Goal: Task Accomplishment & Management: Complete application form

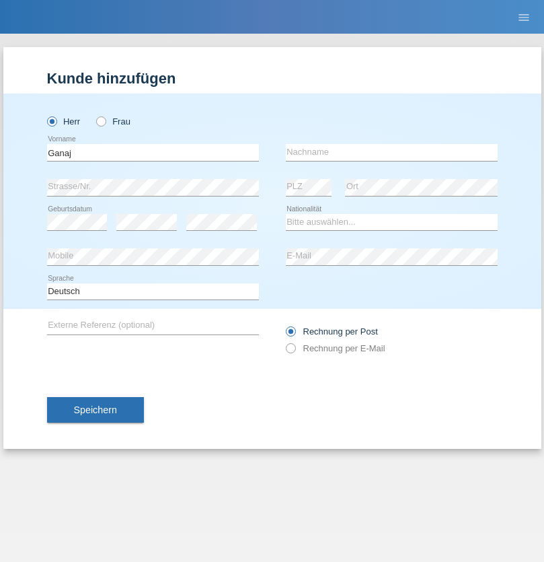
type input "Ganaj"
click at [391, 152] on input "text" at bounding box center [392, 152] width 212 height 17
type input "Fadil"
select select "XK"
select select "C"
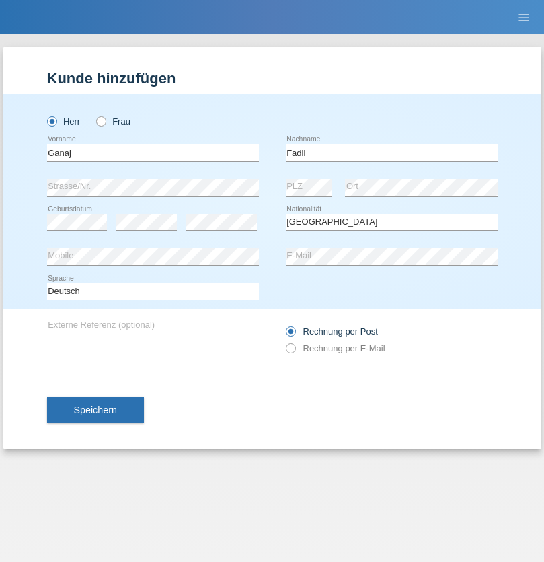
select select "10"
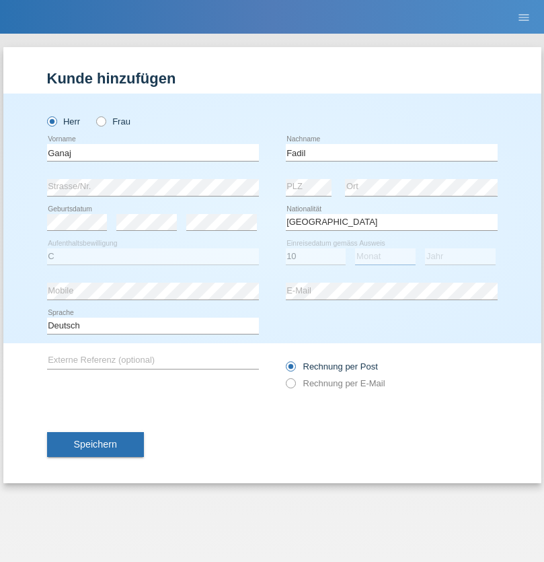
select select "08"
select select "2021"
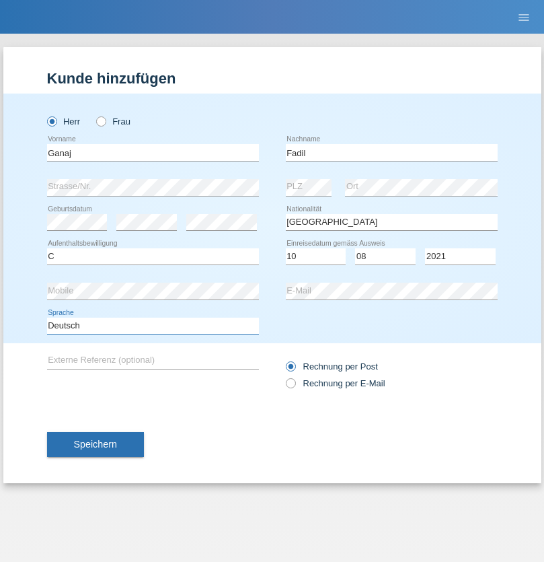
select select "en"
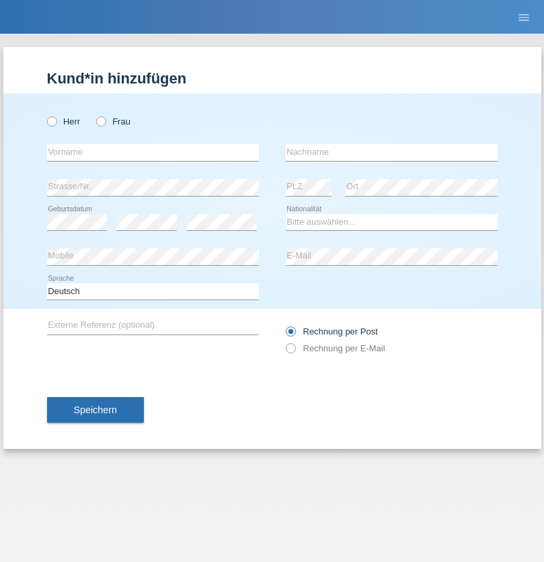
radio input "true"
click at [153, 152] on input "text" at bounding box center [153, 152] width 212 height 17
type input "Ibrahim"
click at [391, 152] on input "text" at bounding box center [392, 152] width 212 height 17
type input "Muja"
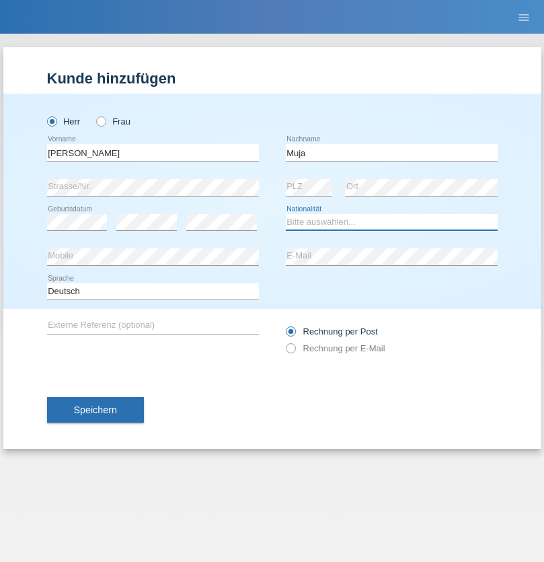
select select "XK"
select select "C"
select select "03"
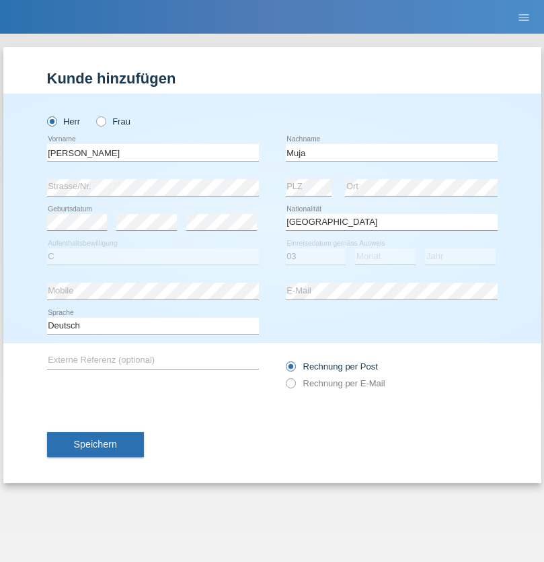
select select "07"
select select "2021"
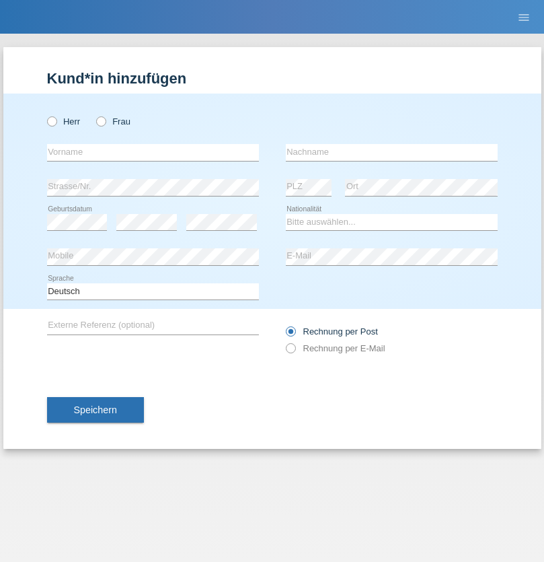
radio input "true"
click at [153, 152] on input "text" at bounding box center [153, 152] width 212 height 17
type input "Thomas"
click at [391, 152] on input "text" at bounding box center [392, 152] width 212 height 17
type input "Berger"
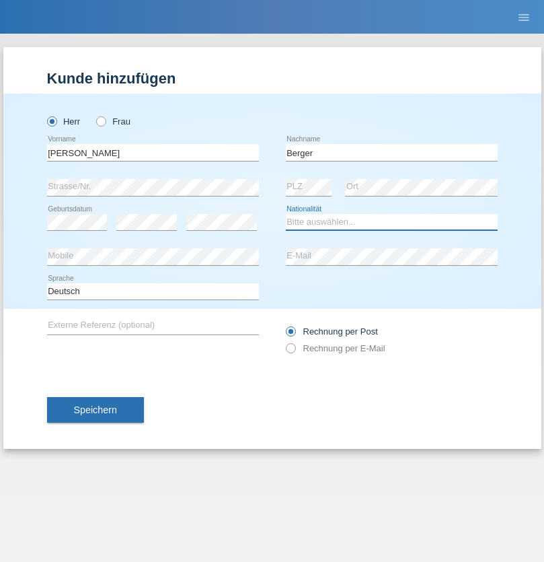
select select "CH"
radio input "true"
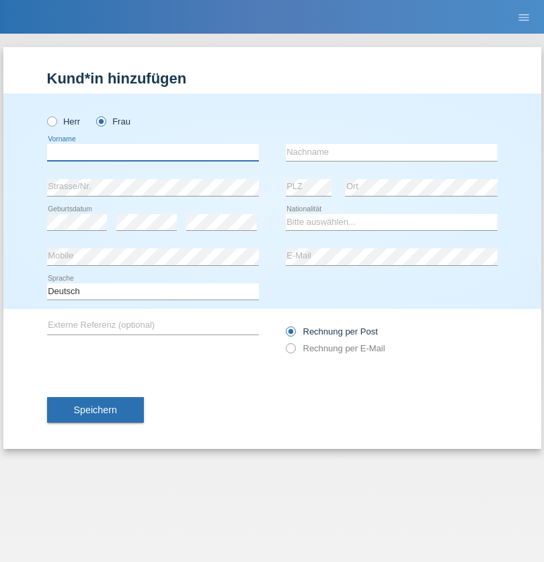
click at [153, 152] on input "text" at bounding box center [153, 152] width 212 height 17
type input "Teixeira da Silva Moço"
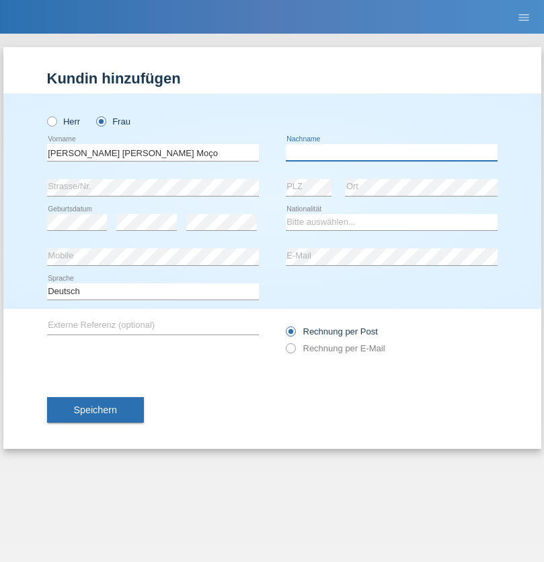
click at [391, 152] on input "text" at bounding box center [392, 152] width 212 height 17
type input "Paula"
select select "PT"
select select "C"
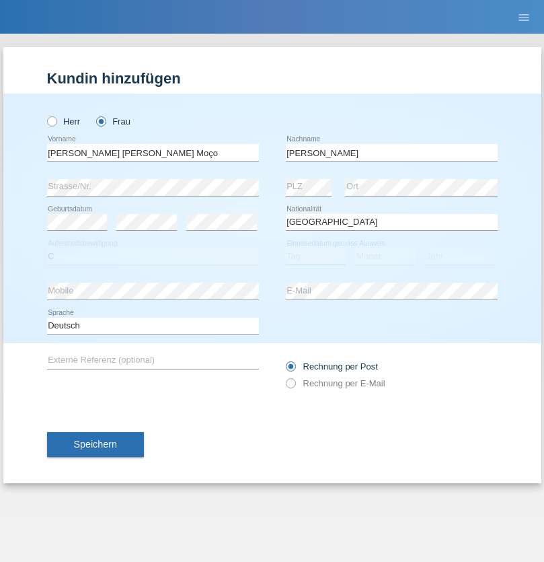
select select "28"
select select "03"
select select "2005"
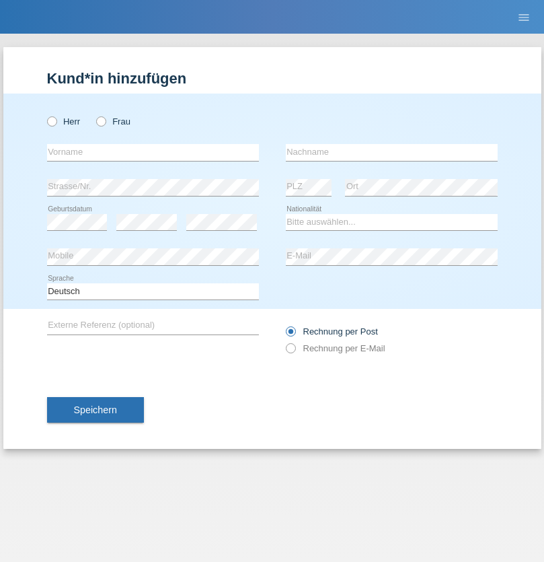
radio input "true"
click at [153, 152] on input "text" at bounding box center [153, 152] width 212 height 17
type input "Teklay"
click at [391, 152] on input "text" at bounding box center [392, 152] width 212 height 17
type input "Fiori"
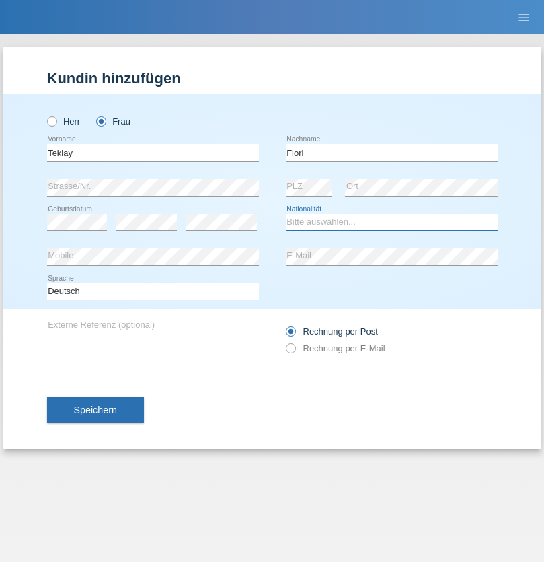
select select "ER"
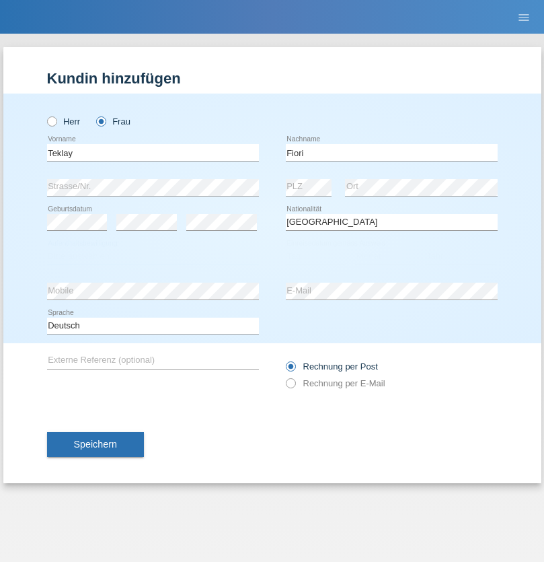
select select "C"
select select "10"
select select "08"
select select "2021"
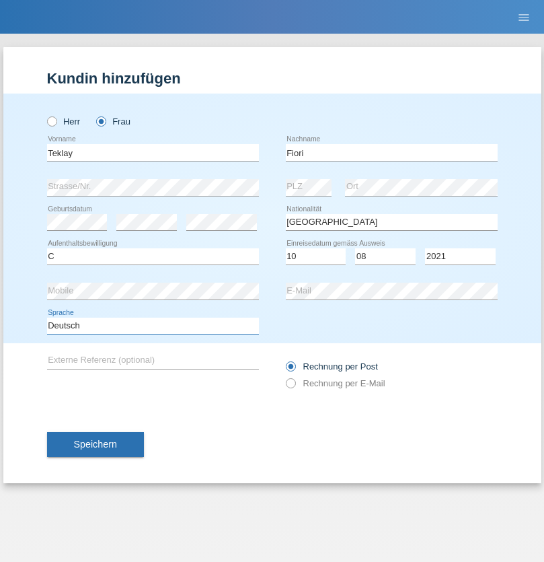
select select "en"
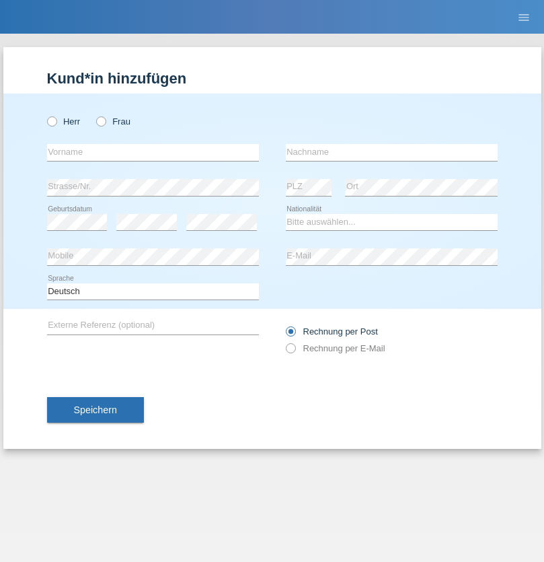
radio input "true"
click at [153, 152] on input "text" at bounding box center [153, 152] width 212 height 17
type input "Sadia"
click at [391, 152] on input "text" at bounding box center [392, 152] width 212 height 17
type input "Nejmaoui"
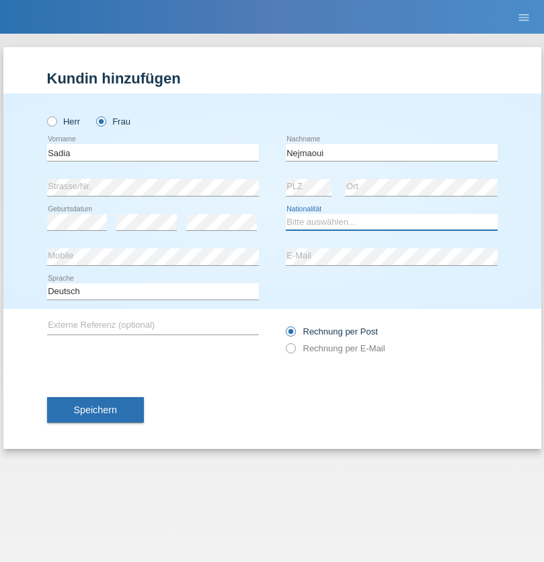
select select "MA"
select select "C"
select select "01"
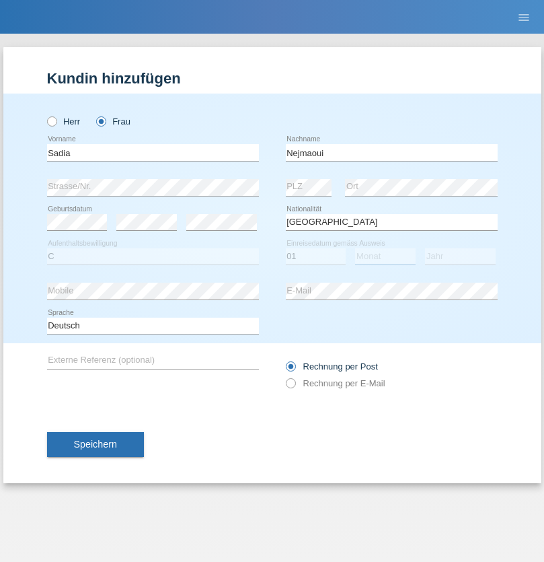
select select "06"
select select "1964"
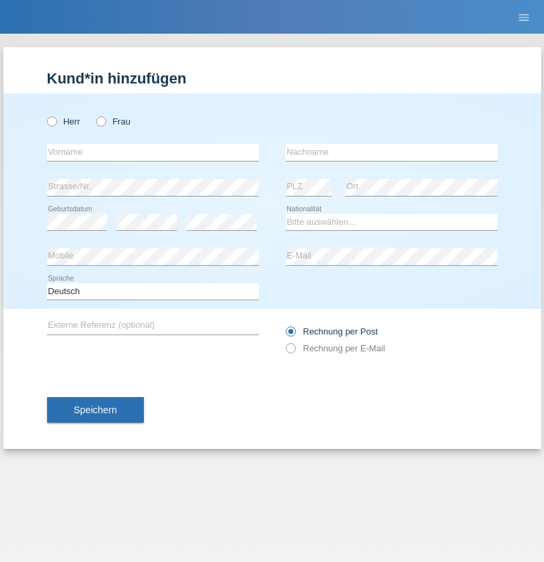
radio input "true"
click at [153, 152] on input "text" at bounding box center [153, 152] width 212 height 17
type input "Carlos"
click at [391, 152] on input "text" at bounding box center [392, 152] width 212 height 17
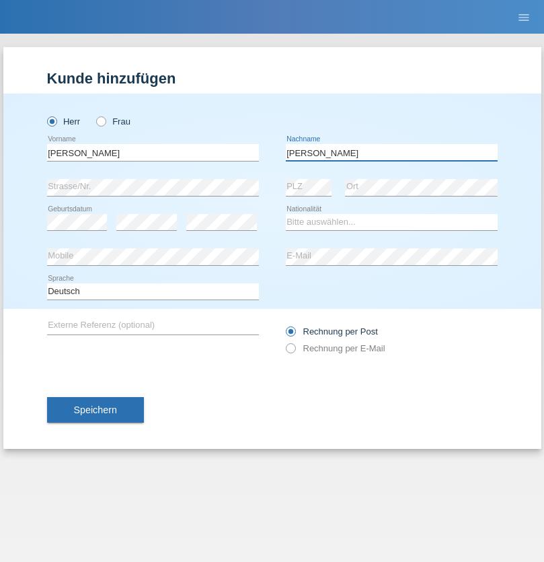
type input "Nobrega"
select select "CH"
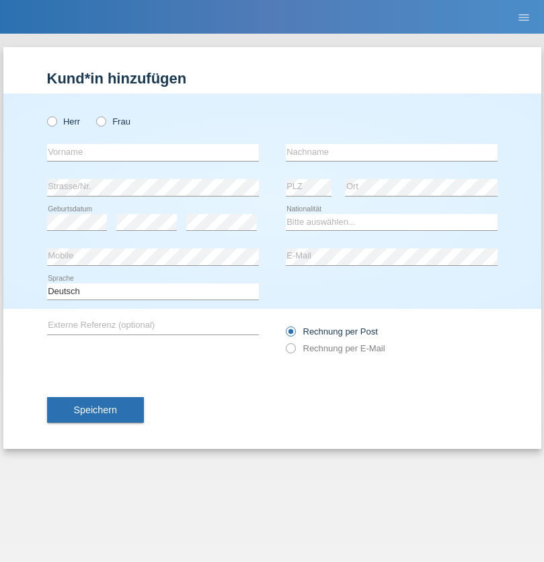
radio input "true"
click at [153, 152] on input "text" at bounding box center [153, 152] width 212 height 17
type input "Thivagaran"
click at [391, 152] on input "text" at bounding box center [392, 152] width 212 height 17
type input "Selvanayagam"
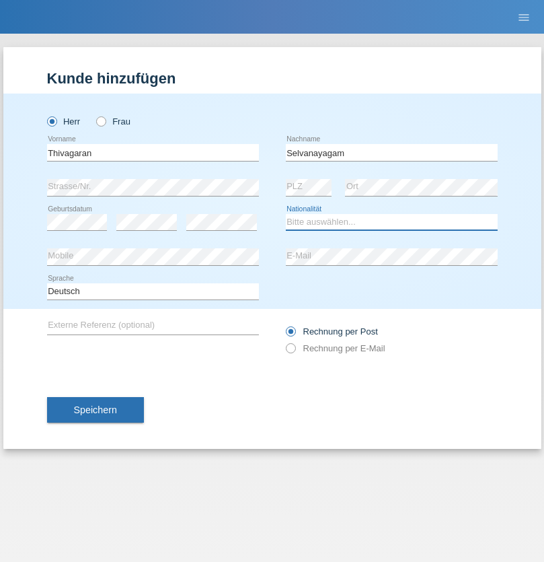
select select "LK"
select select "C"
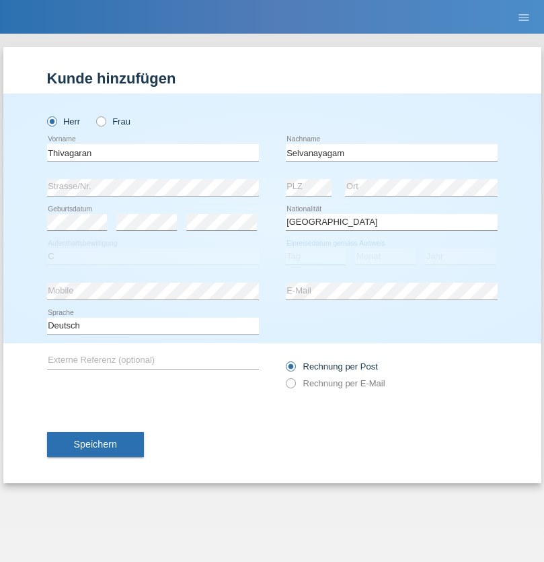
select select "23"
select select "03"
select select "2021"
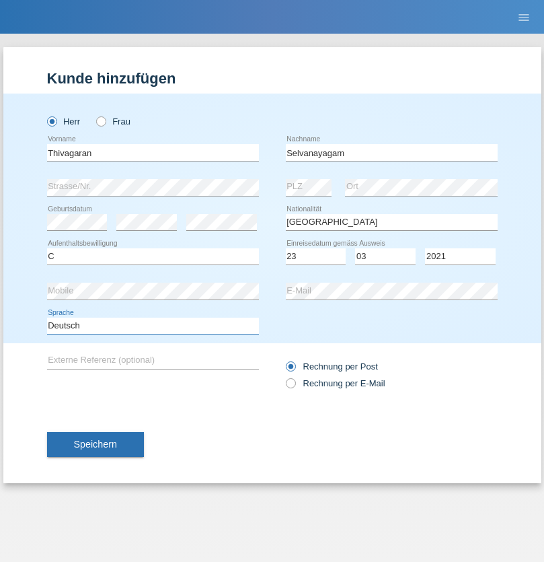
select select "en"
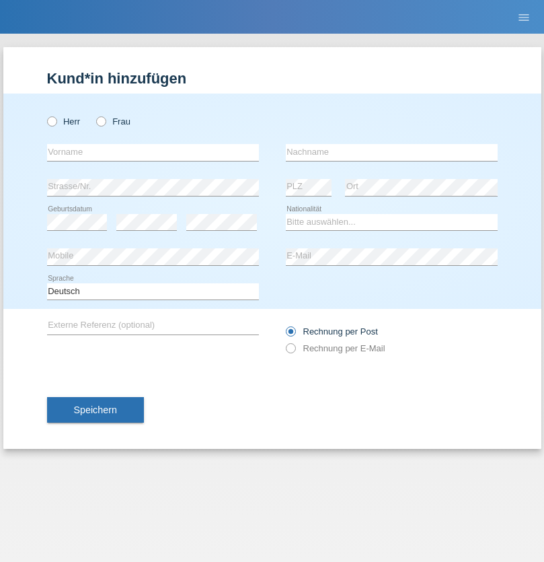
radio input "true"
click at [153, 152] on input "text" at bounding box center [153, 152] width 212 height 17
type input "[PERSON_NAME]"
click at [391, 152] on input "text" at bounding box center [392, 152] width 212 height 17
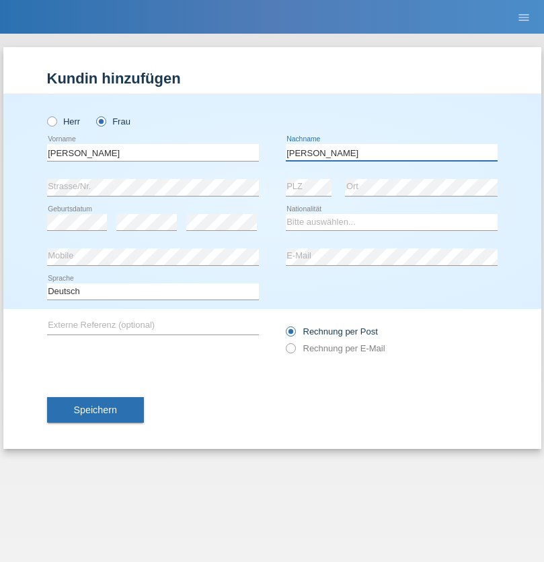
type input "[PERSON_NAME]"
select select "CH"
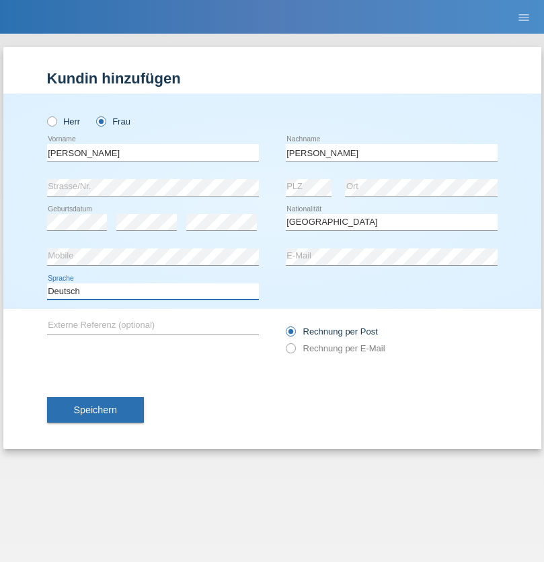
select select "en"
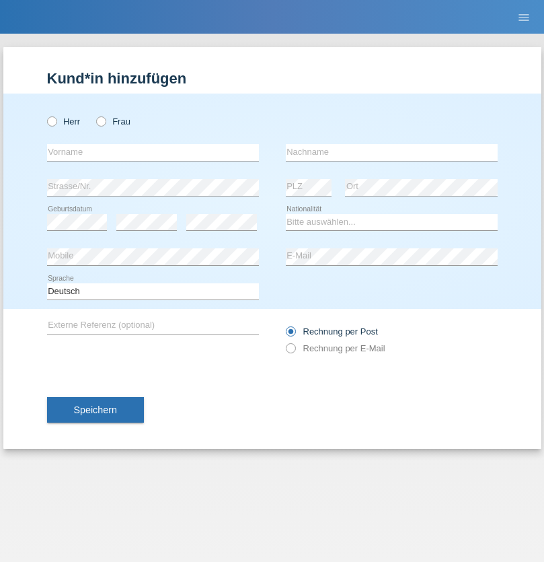
radio input "true"
click at [153, 152] on input "text" at bounding box center [153, 152] width 212 height 17
type input "Tymur"
click at [391, 152] on input "text" at bounding box center [392, 152] width 212 height 17
type input "Hunderchuk"
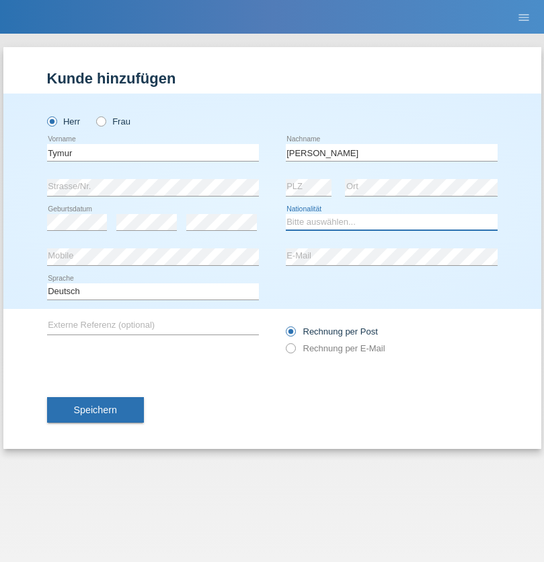
select select "UA"
select select "C"
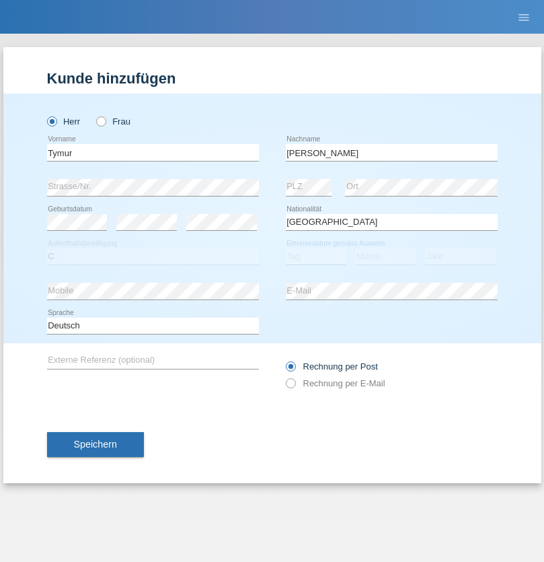
select select "20"
select select "08"
select select "2021"
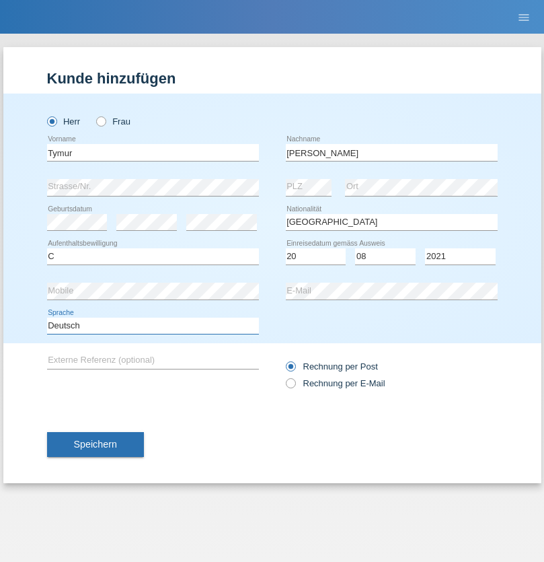
select select "en"
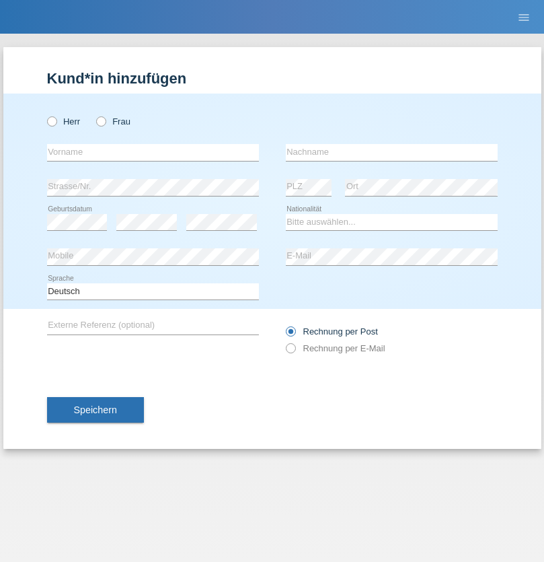
radio input "true"
click at [153, 152] on input "text" at bounding box center [153, 152] width 212 height 17
type input "Tymur"
click at [391, 152] on input "text" at bounding box center [392, 152] width 212 height 17
type input "Hunderchuj"
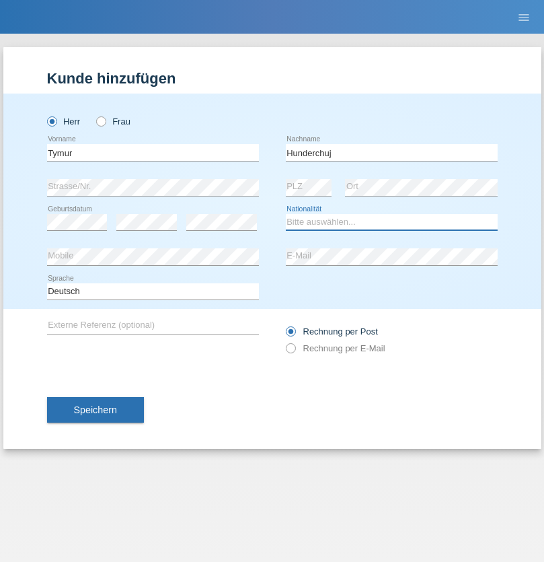
select select "UA"
select select "C"
select select "20"
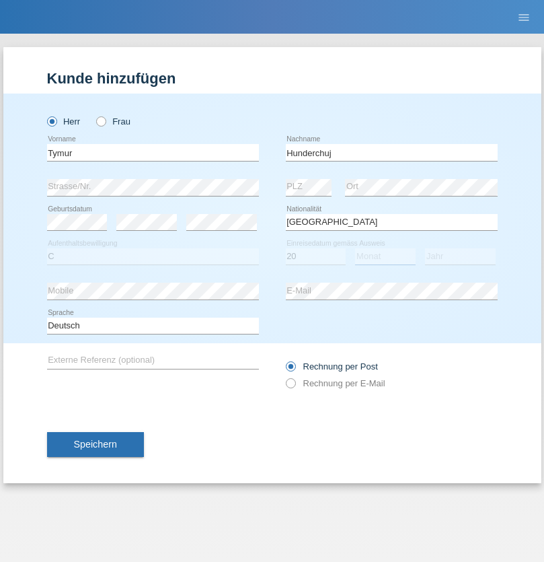
select select "08"
select select "2021"
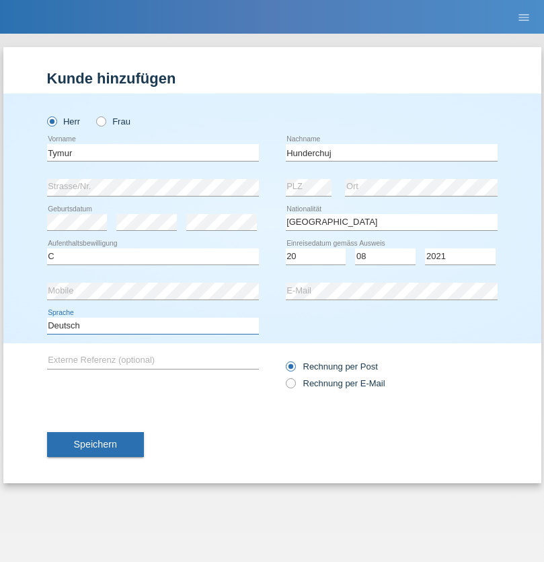
select select "en"
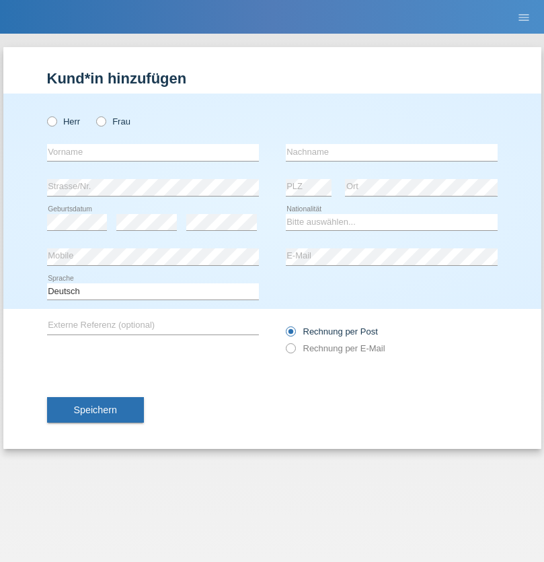
radio input "true"
click at [153, 152] on input "text" at bounding box center [153, 152] width 212 height 17
type input "Dominik"
click at [391, 152] on input "text" at bounding box center [392, 152] width 212 height 17
type input "Tropp"
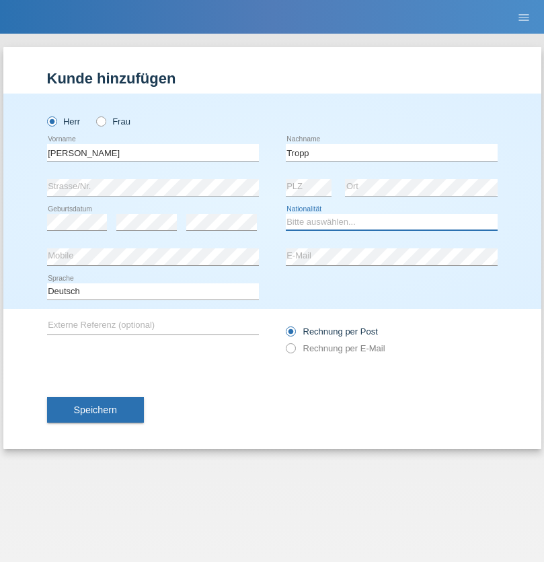
select select "SK"
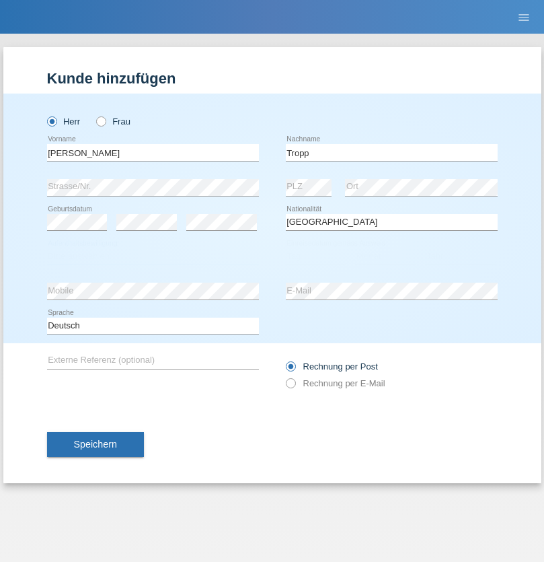
select select "C"
select select "10"
select select "08"
select select "2021"
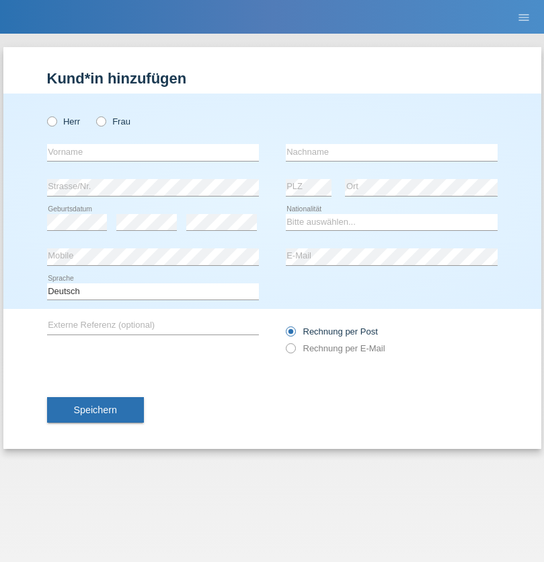
radio input "true"
click at [153, 152] on input "text" at bounding box center [153, 152] width 212 height 17
type input "Dirk"
click at [391, 152] on input "text" at bounding box center [392, 152] width 212 height 17
type input "Ringle"
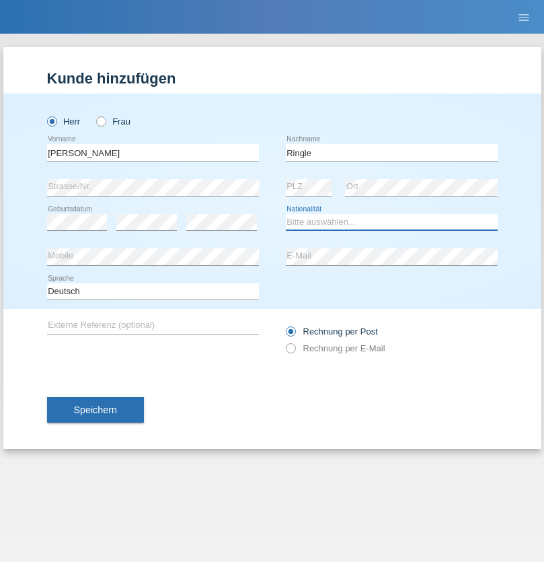
select select "DE"
select select "C"
select select "06"
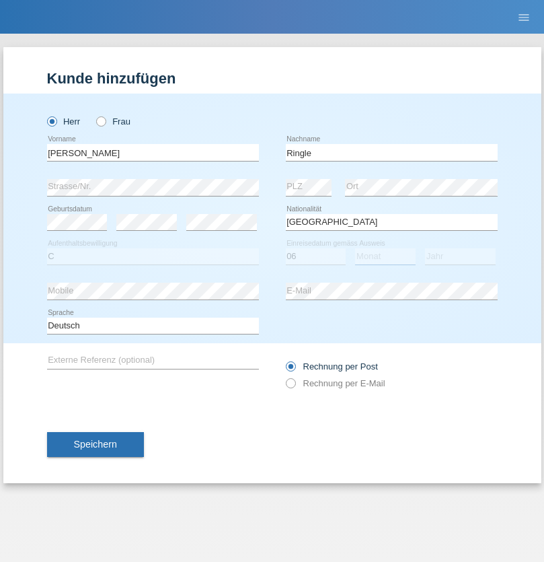
select select "01"
select select "2021"
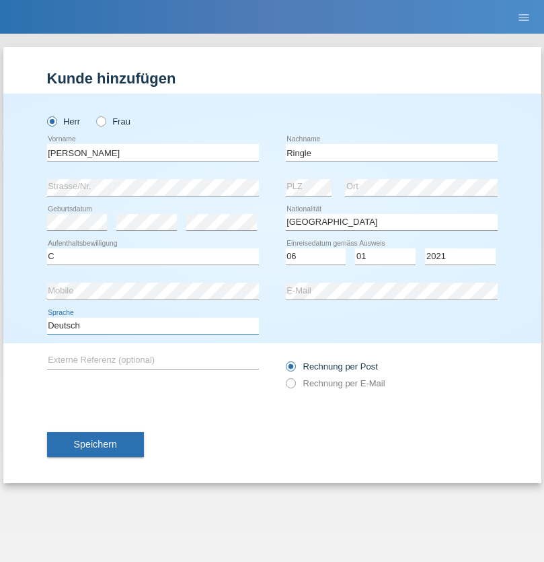
select select "en"
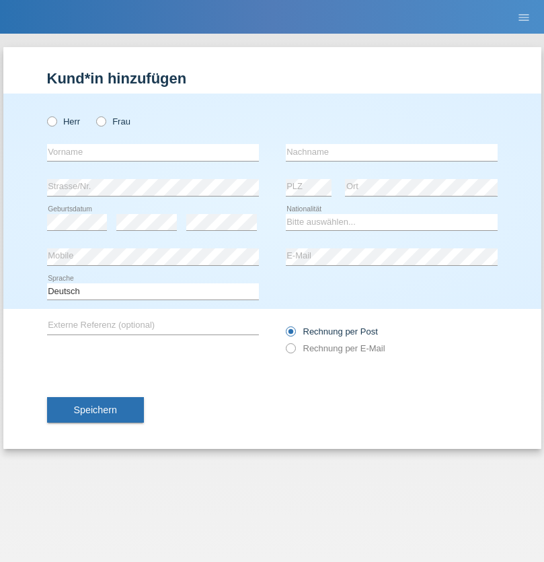
radio input "true"
click at [153, 152] on input "text" at bounding box center [153, 152] width 212 height 17
type input "Junior"
click at [391, 152] on input "text" at bounding box center [392, 152] width 212 height 17
type input "[PERSON_NAME]"
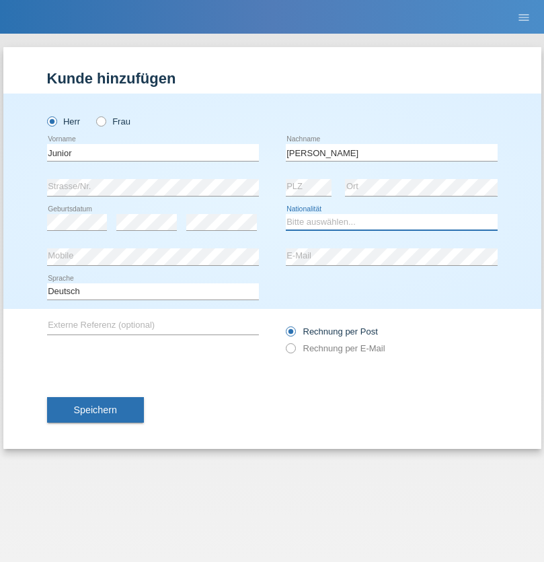
select select "CH"
radio input "true"
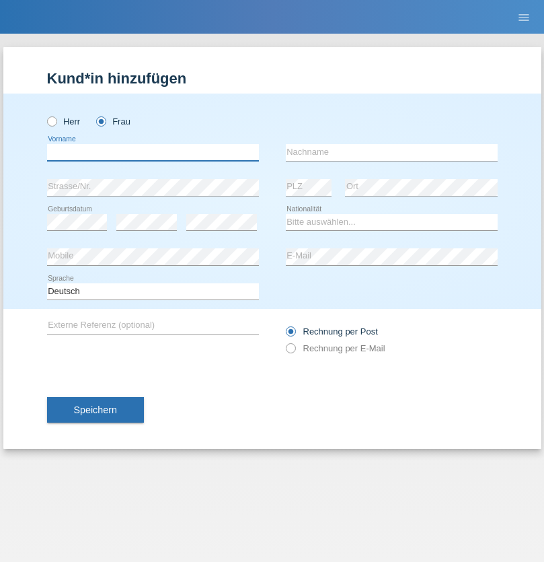
click at [153, 152] on input "text" at bounding box center [153, 152] width 212 height 17
type input "[PERSON_NAME] [PERSON_NAME]"
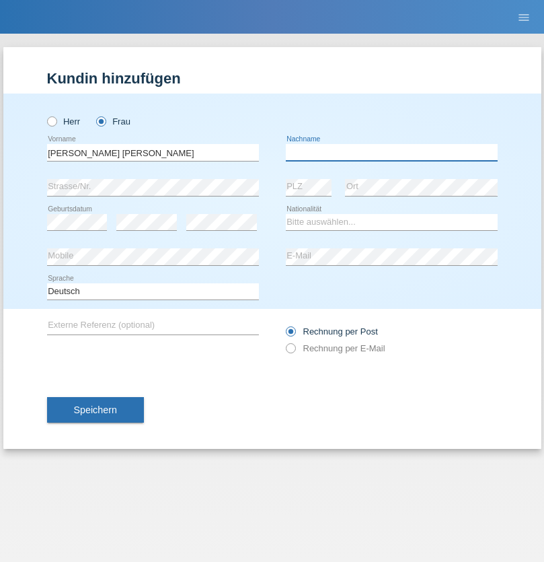
click at [391, 152] on input "text" at bounding box center [392, 152] width 212 height 17
type input "Knusel Campillo"
select select "CH"
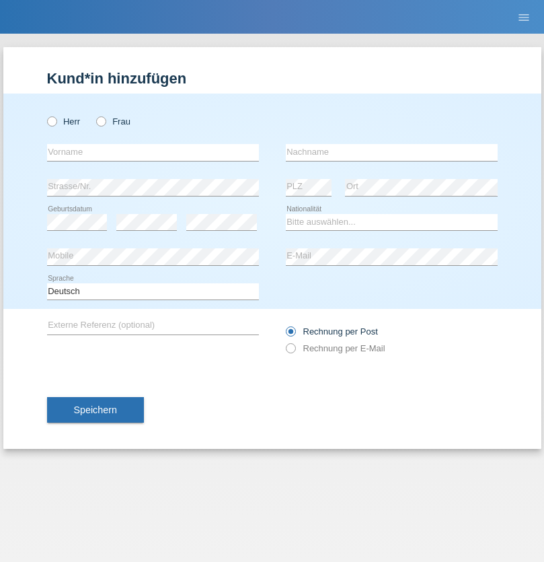
radio input "true"
click at [153, 152] on input "text" at bounding box center [153, 152] width 212 height 17
type input "Beqiri"
click at [391, 152] on input "text" at bounding box center [392, 152] width 212 height 17
type input "Shpresa"
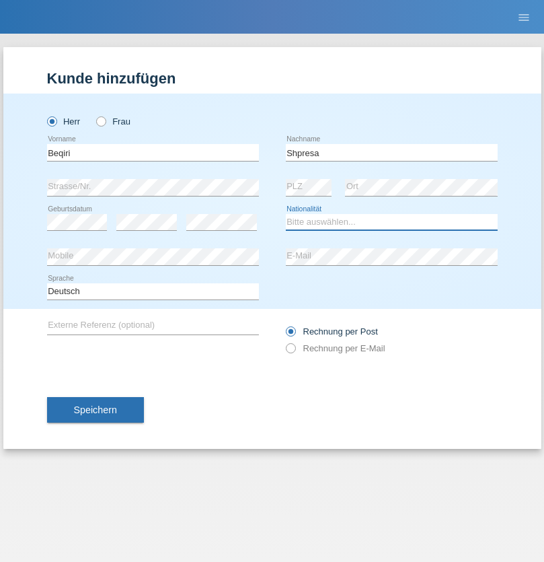
select select "XK"
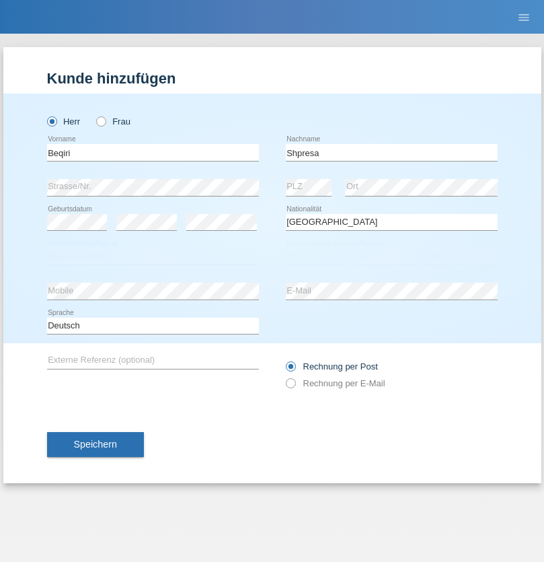
select select "C"
select select "08"
select select "02"
select select "1979"
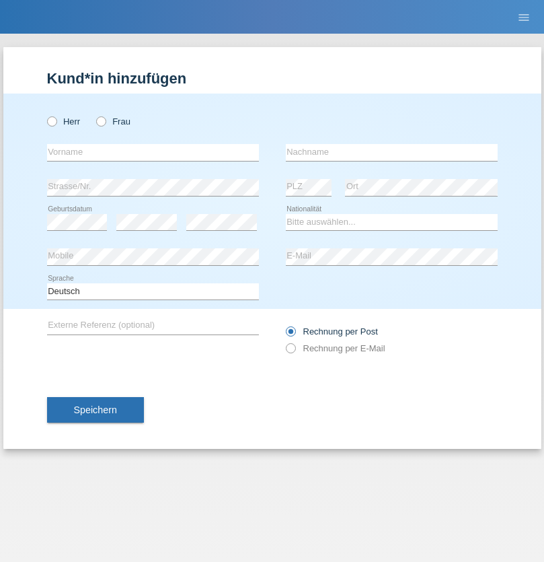
radio input "true"
click at [153, 152] on input "text" at bounding box center [153, 152] width 212 height 17
type input "[PERSON_NAME]"
click at [391, 152] on input "text" at bounding box center [392, 152] width 212 height 17
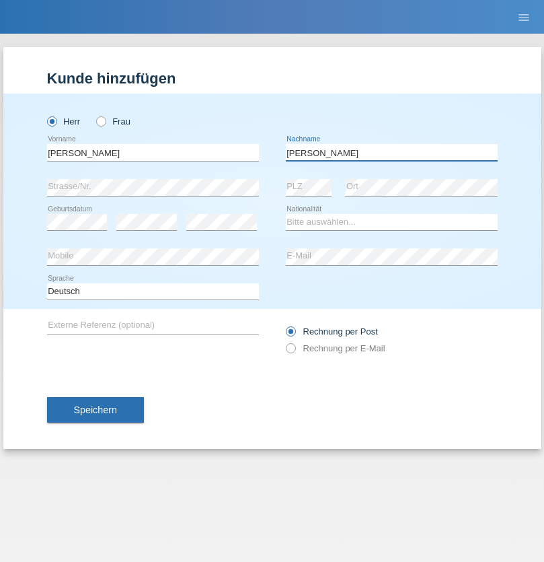
type input "[PERSON_NAME]"
select select "CH"
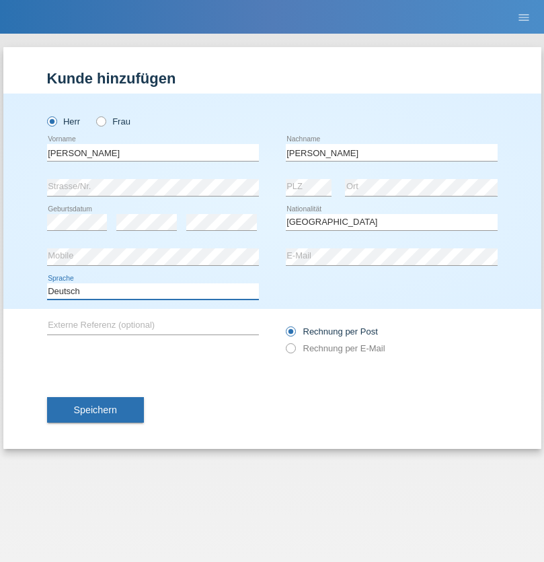
select select "en"
